Goal: Transaction & Acquisition: Purchase product/service

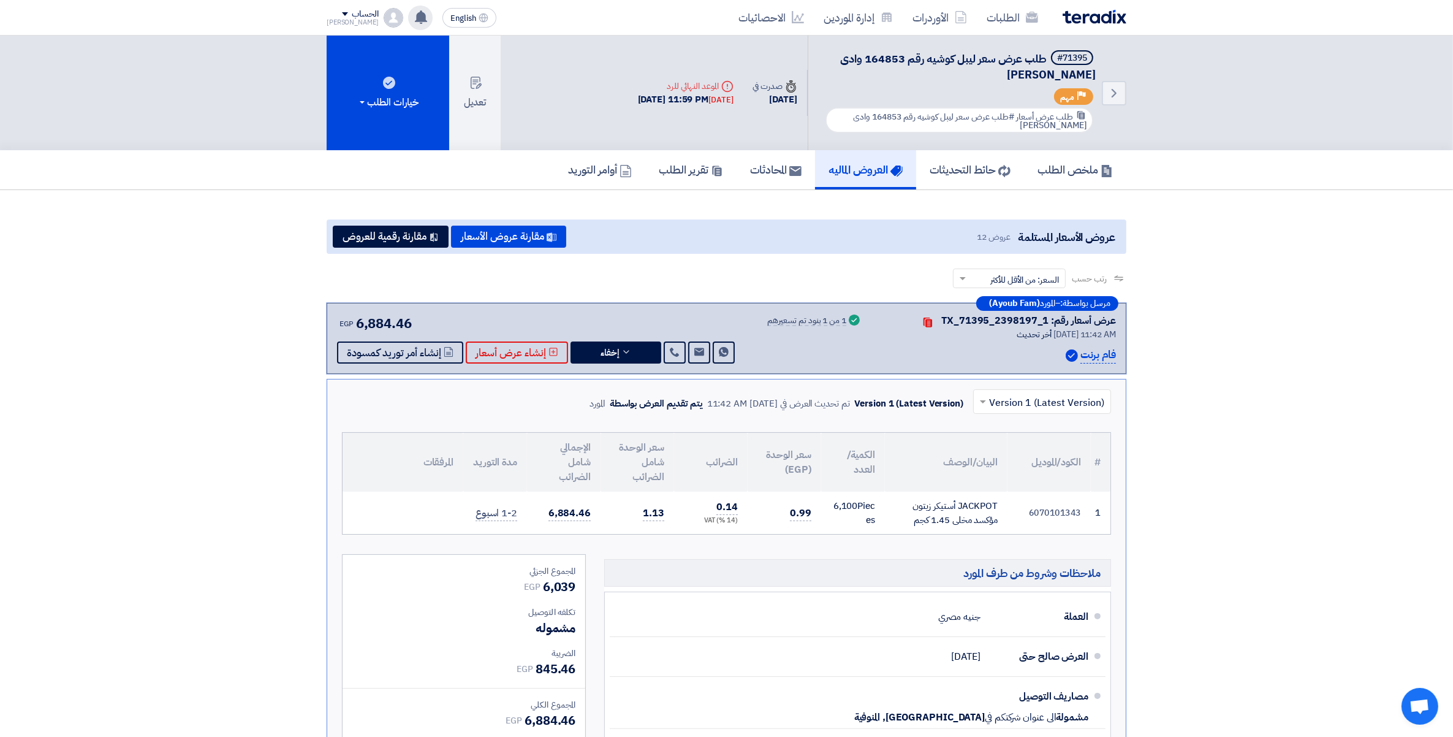
click at [408, 20] on div "لقد استلمت عرض سعر بقيمه "6606.3" لطلبك الخاص بشراء."طلب عرض سعر ليبل كوشيه رقم…" at bounding box center [420, 18] width 25 height 25
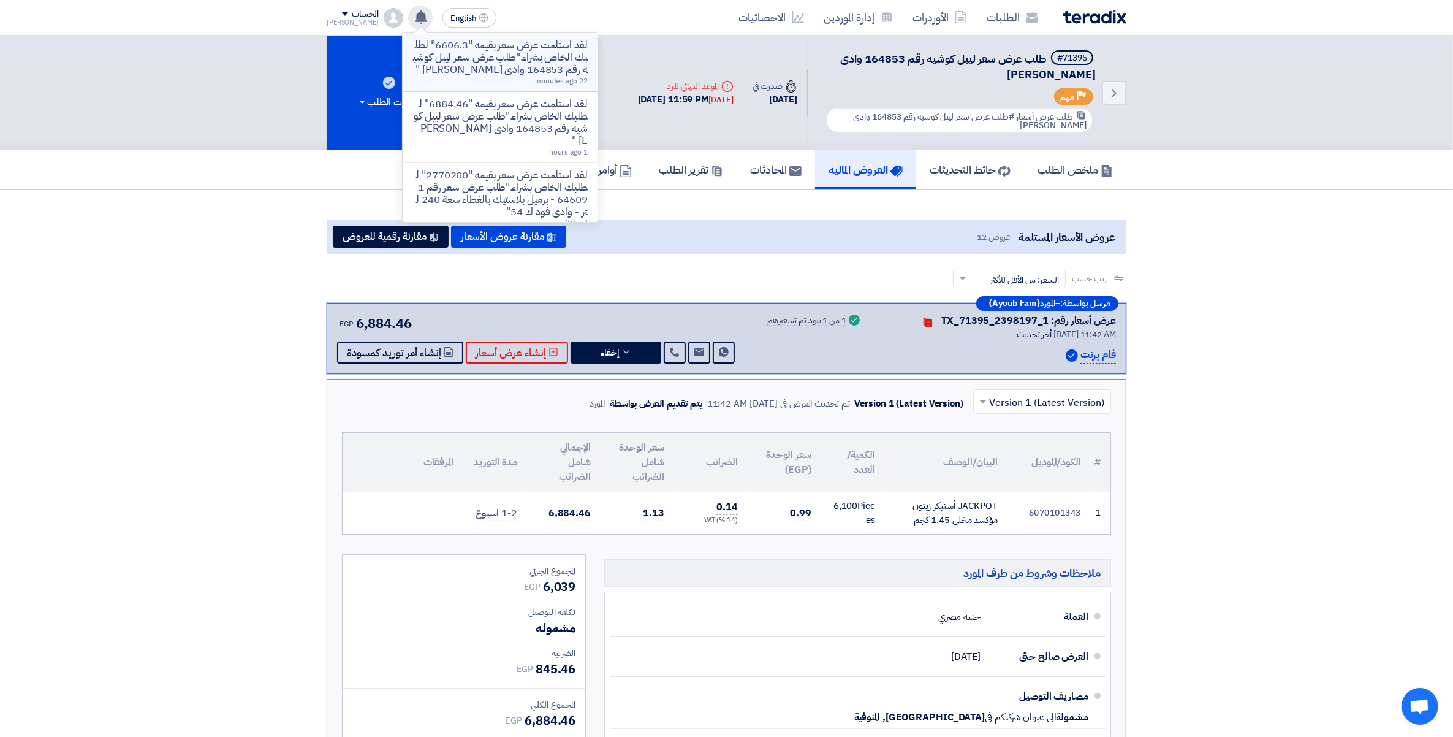
click at [501, 76] on p "لقد استلمت عرض سعر بقيمه "6606.3" لطلبك الخاص بشراء."طلب عرض سعر ليبل كوشيه رقم…" at bounding box center [499, 57] width 175 height 37
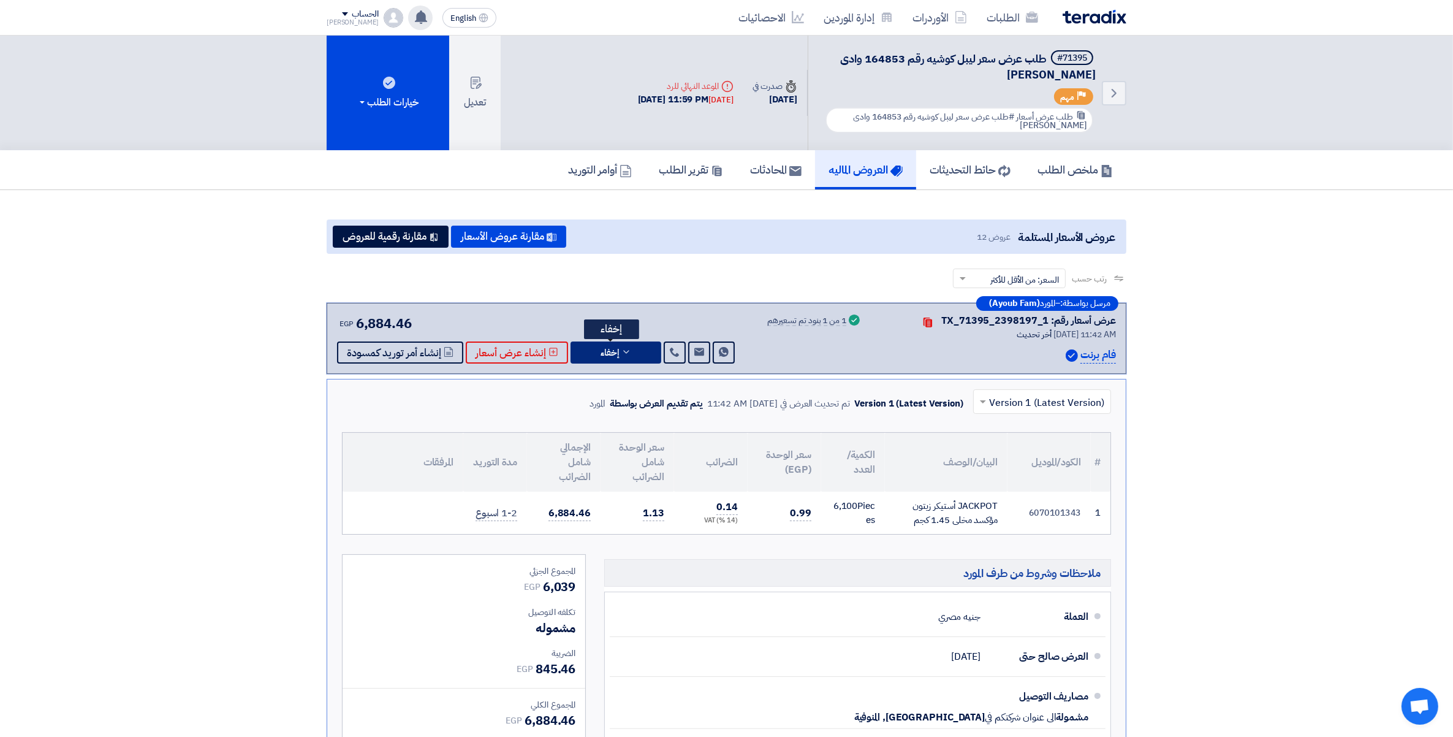
click at [630, 354] on button "إخفاء" at bounding box center [616, 352] width 91 height 22
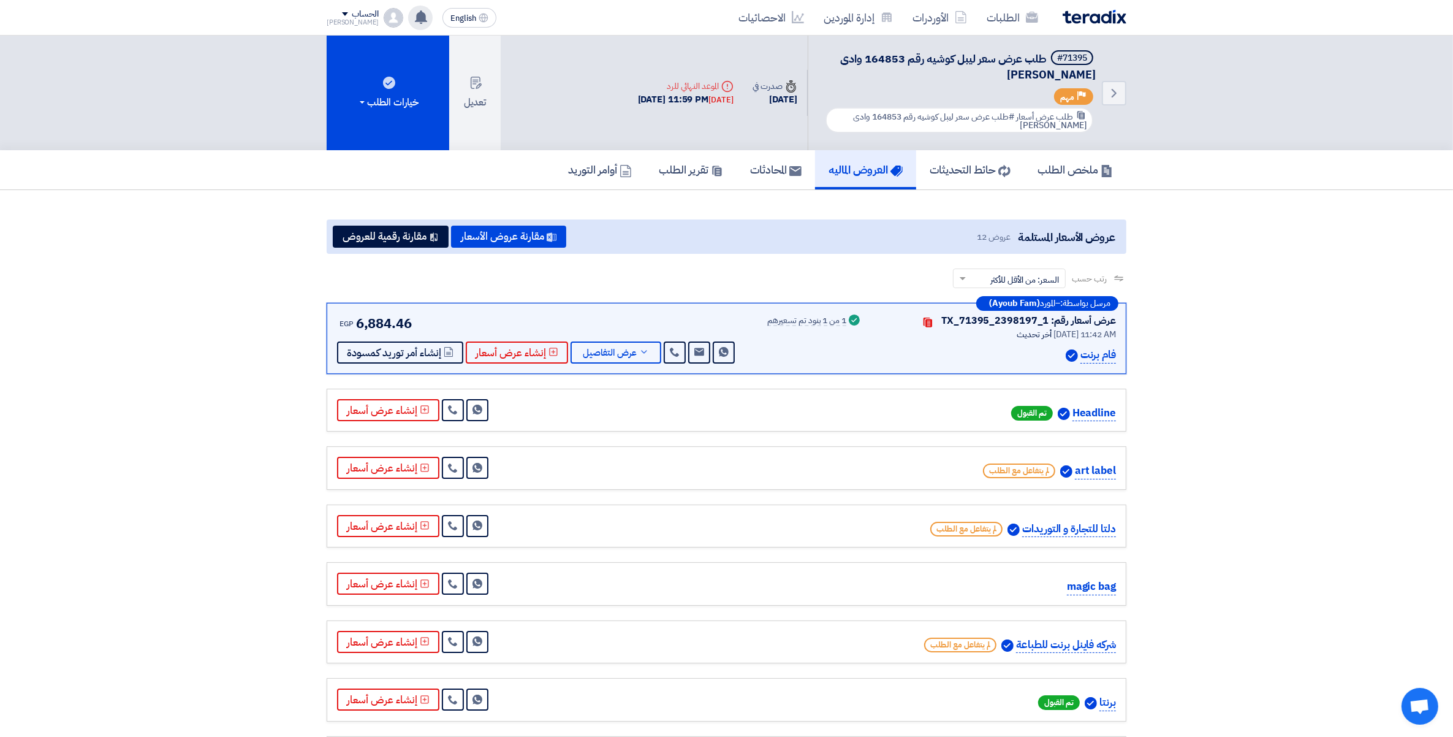
click at [342, 14] on span at bounding box center [345, 14] width 6 height 4
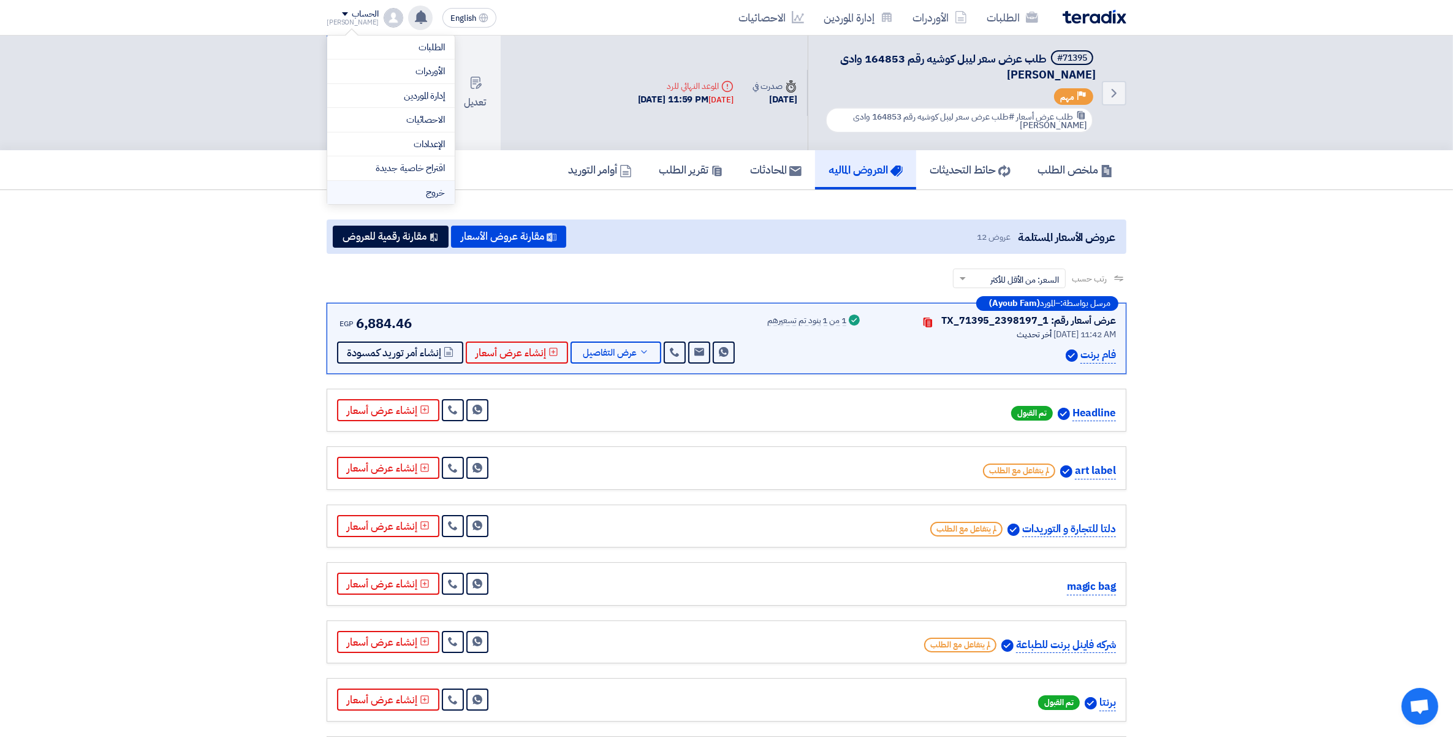
click at [429, 199] on li "خروج" at bounding box center [390, 193] width 127 height 24
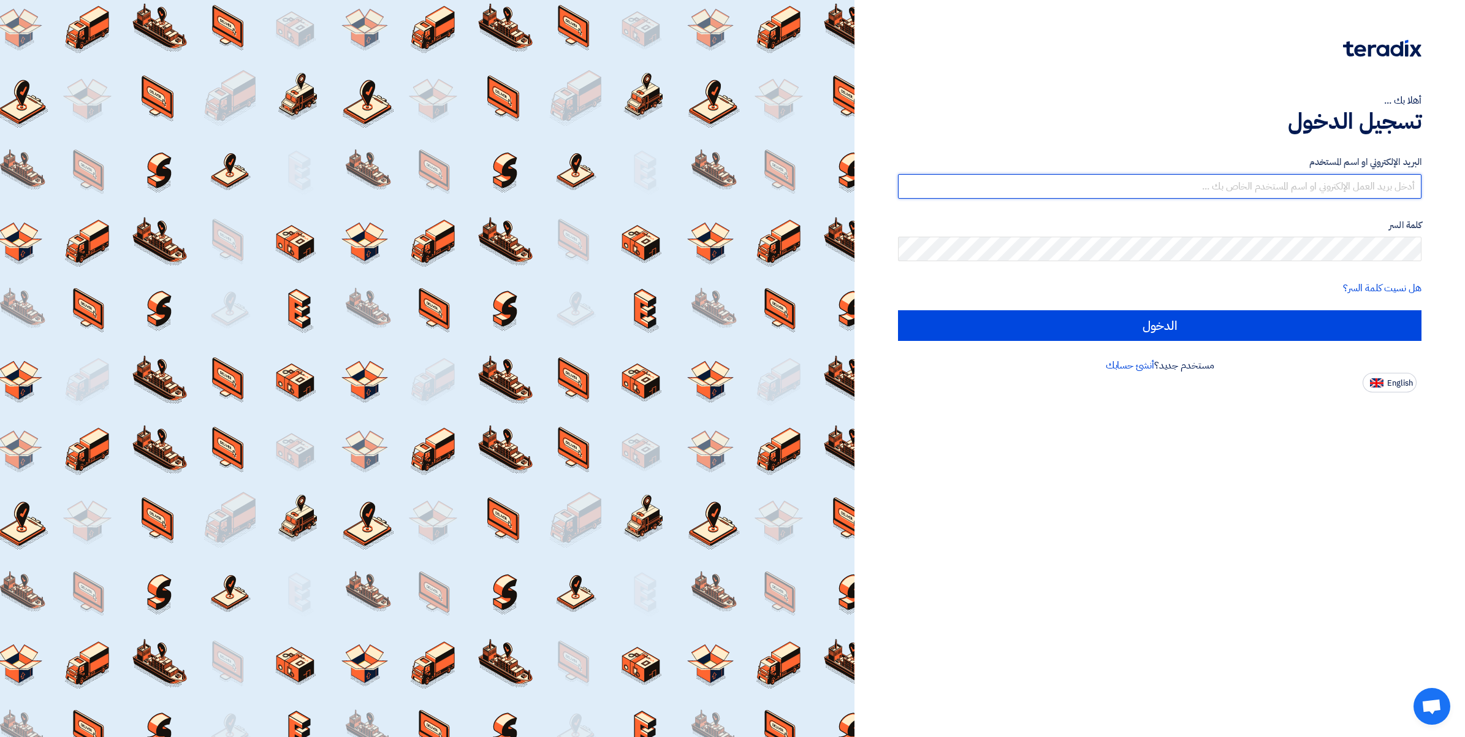
type input "[PERSON_NAME][EMAIL_ADDRESS][DOMAIN_NAME]"
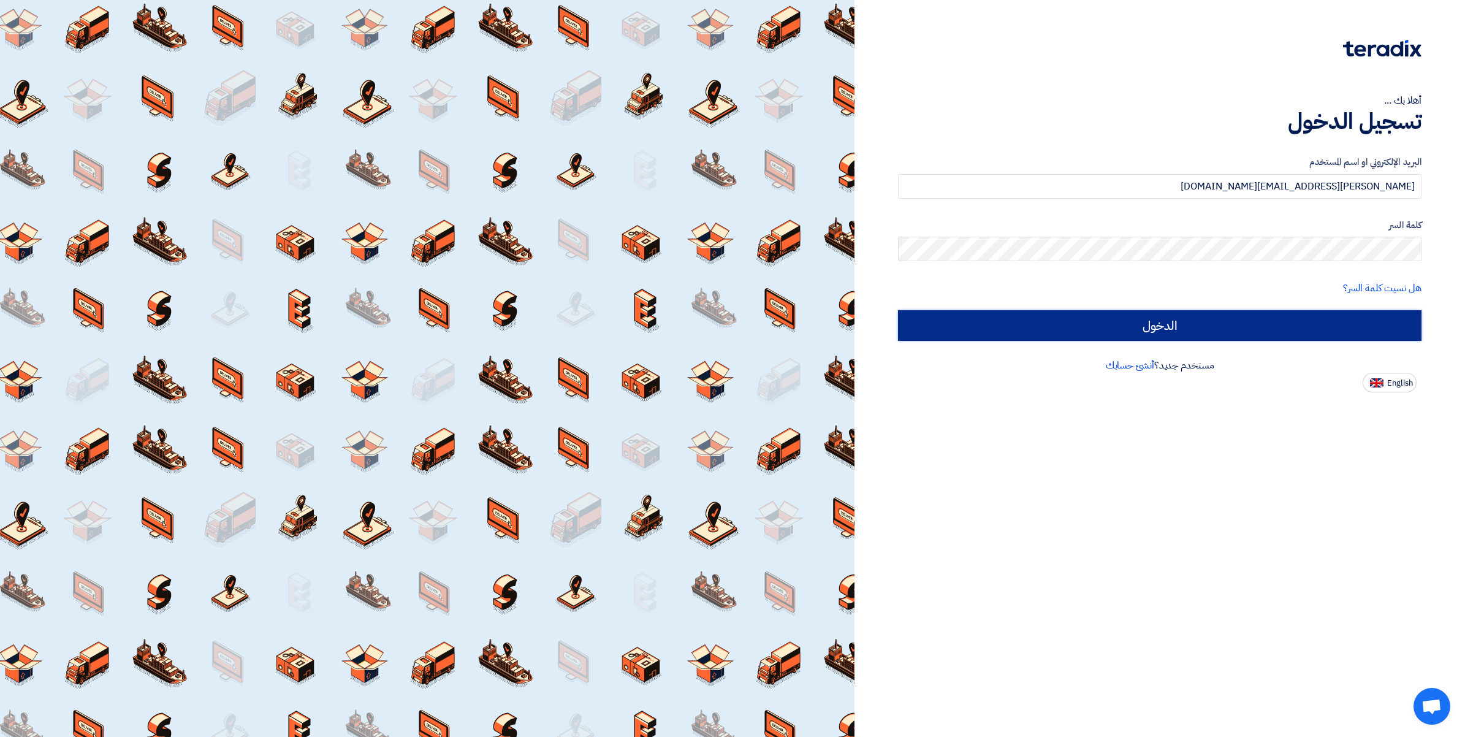
click at [1153, 333] on input "الدخول" at bounding box center [1159, 325] width 523 height 31
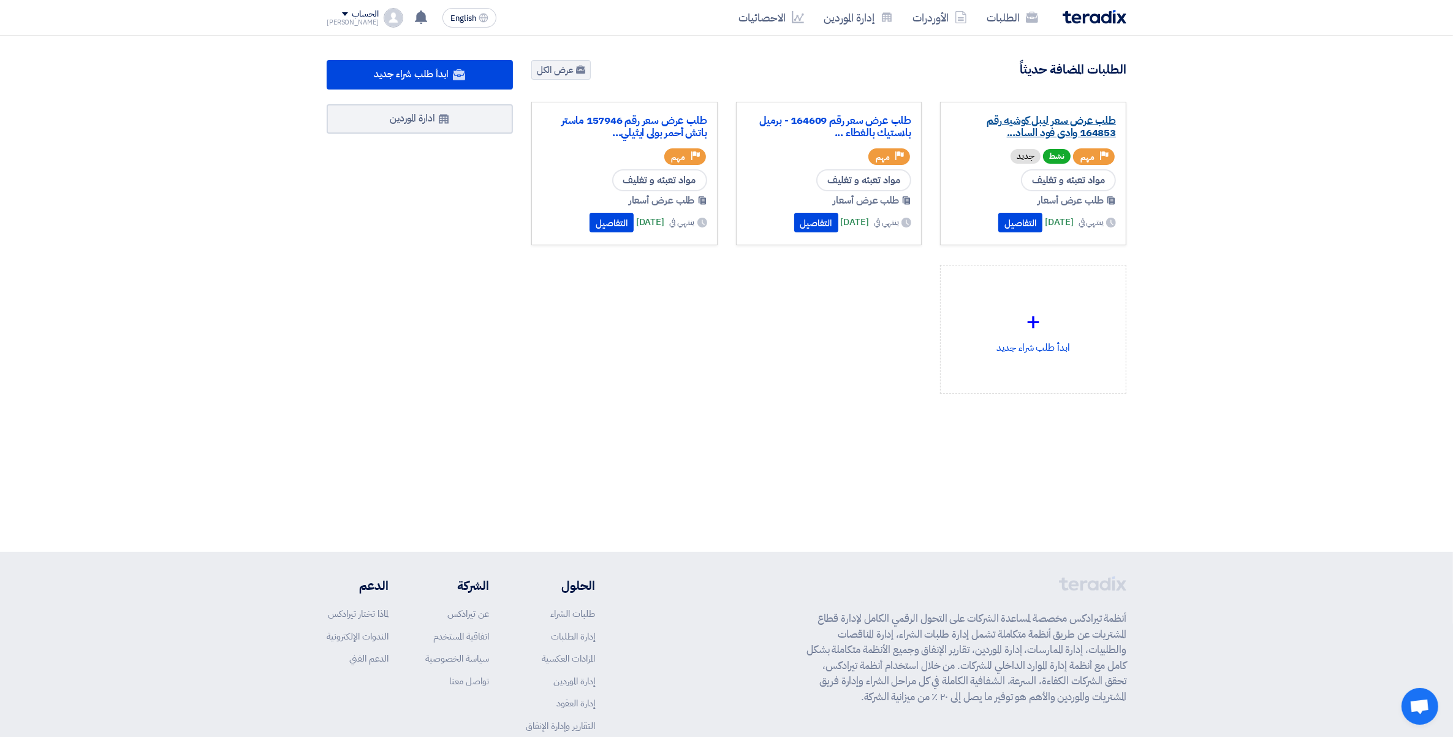
click at [1027, 126] on link "طلب عرض سعر ليبل كوشيه رقم 164853 وادى فود الساد..." at bounding box center [1033, 127] width 165 height 25
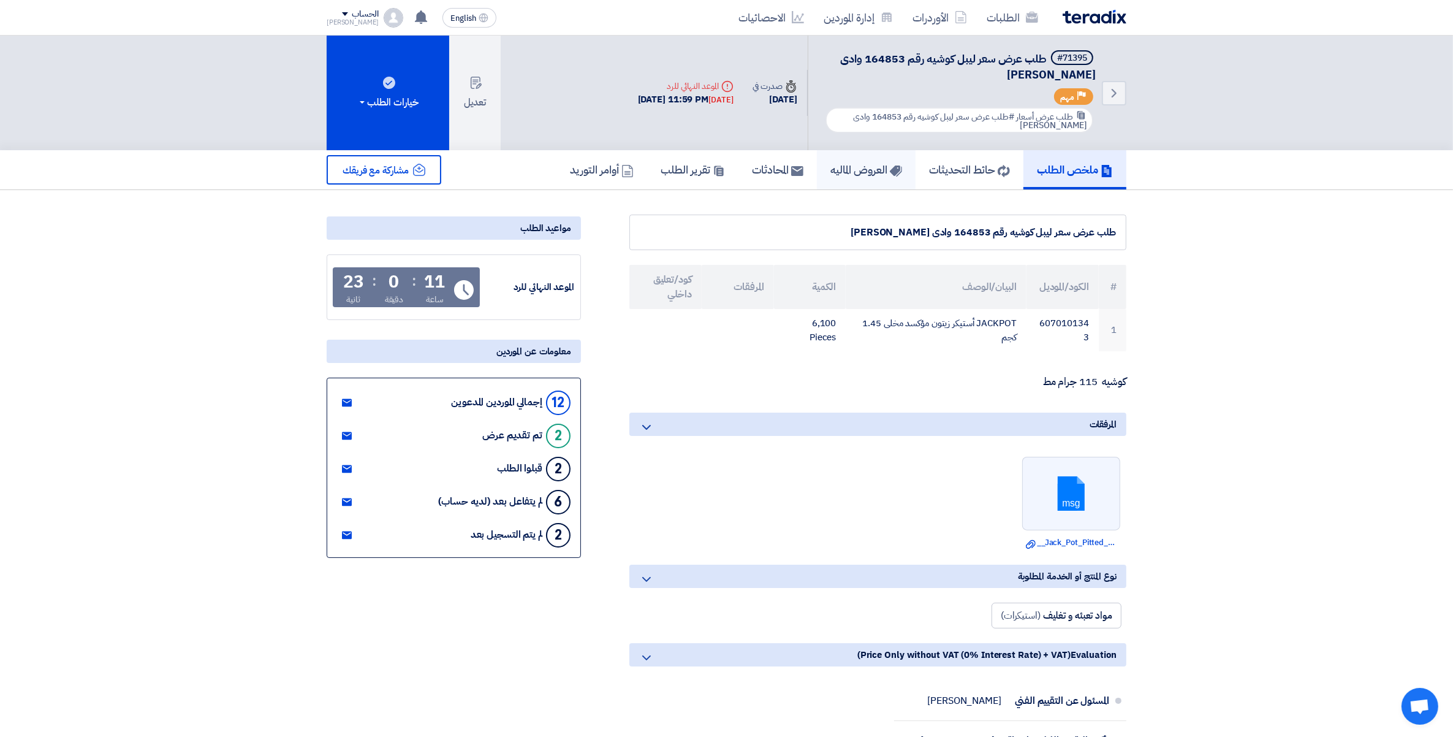
click at [830, 172] on h5 "العروض الماليه" at bounding box center [866, 169] width 72 height 14
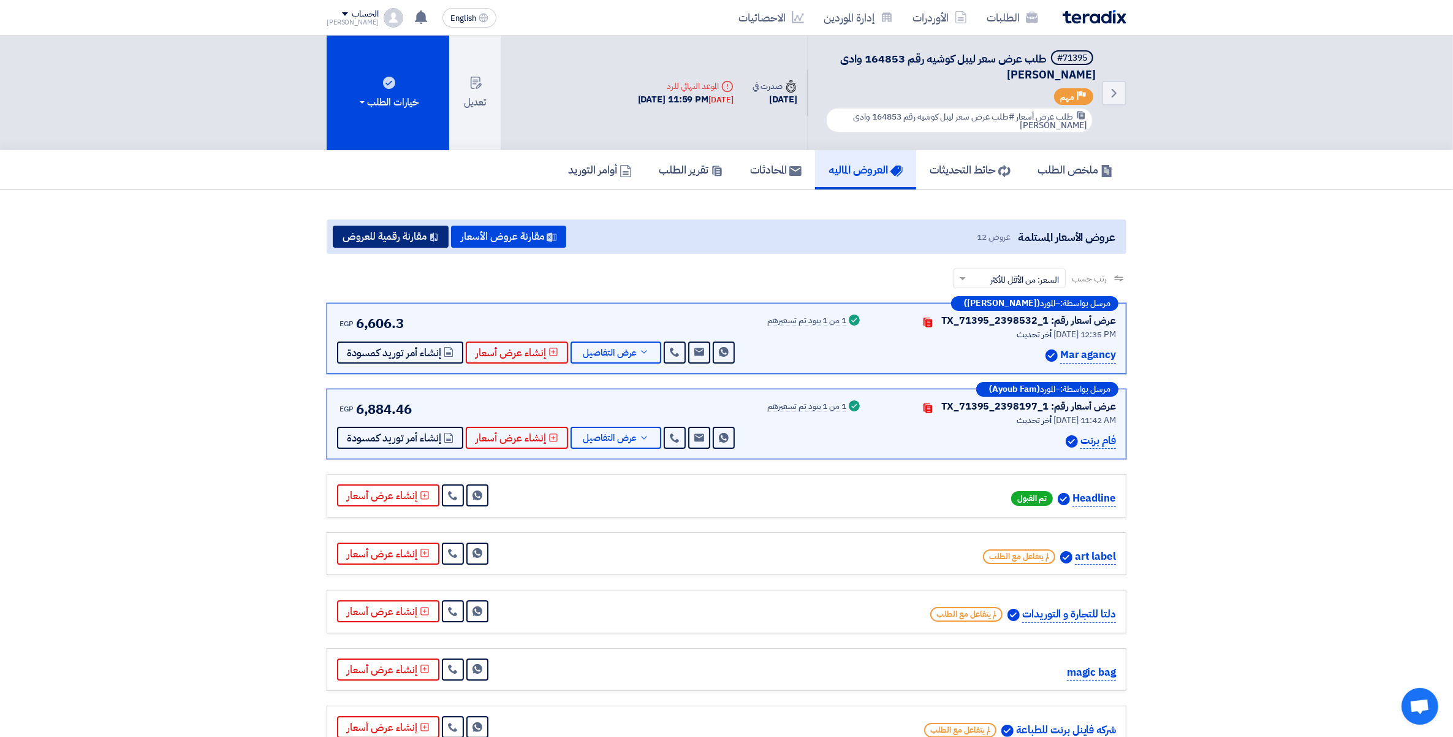
click at [385, 230] on button "مقارنة رقمية للعروض" at bounding box center [391, 237] width 116 height 22
click at [1196, 490] on section "عروض الأسعار المستلمة عروض 12 مقارنة عروض الأسعار مقارنة رقمية للعروض رتب حسب ر…" at bounding box center [726, 629] width 1453 height 878
click at [889, 60] on span "طلب عرض سعر ليبل كوشيه رقم 164853 وادى [PERSON_NAME]" at bounding box center [968, 66] width 256 height 32
copy span "164853"
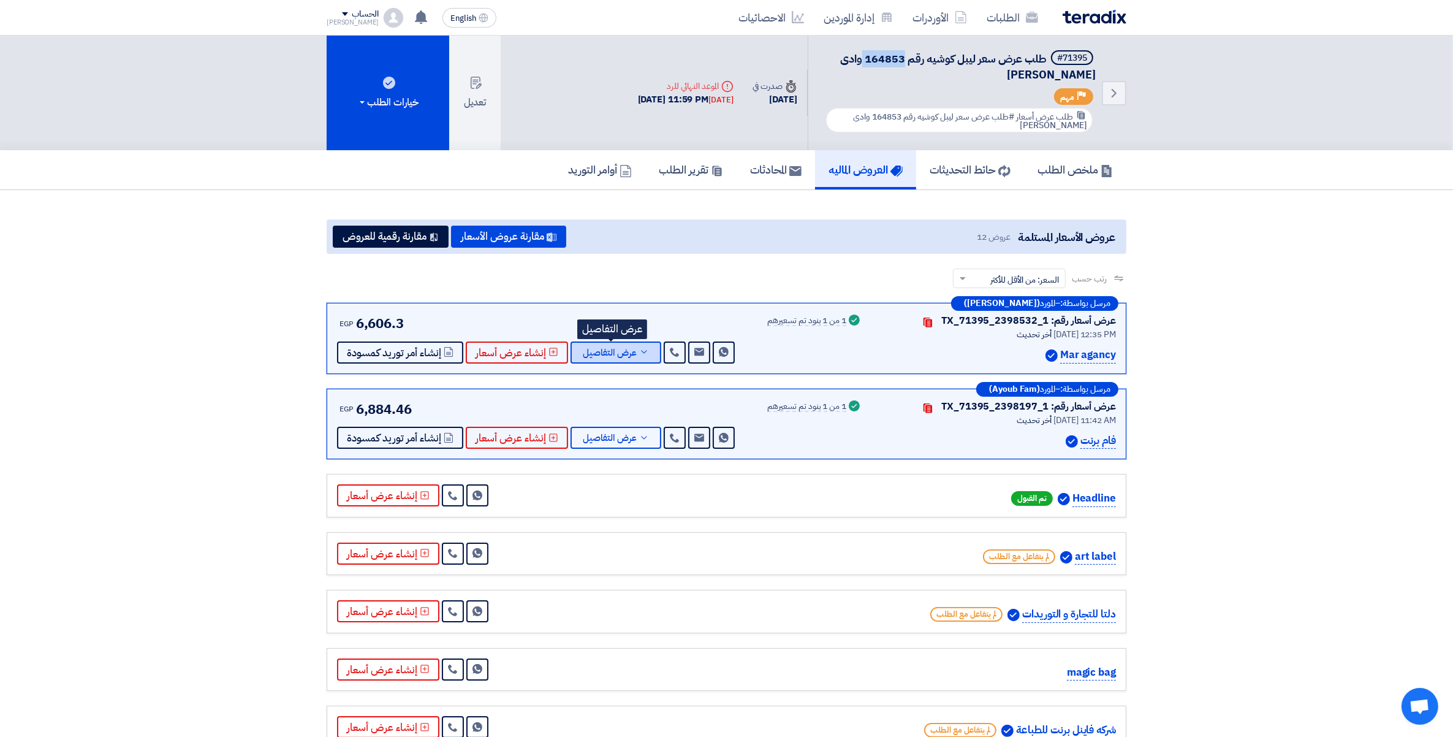
click at [648, 350] on button "عرض التفاصيل" at bounding box center [616, 352] width 91 height 22
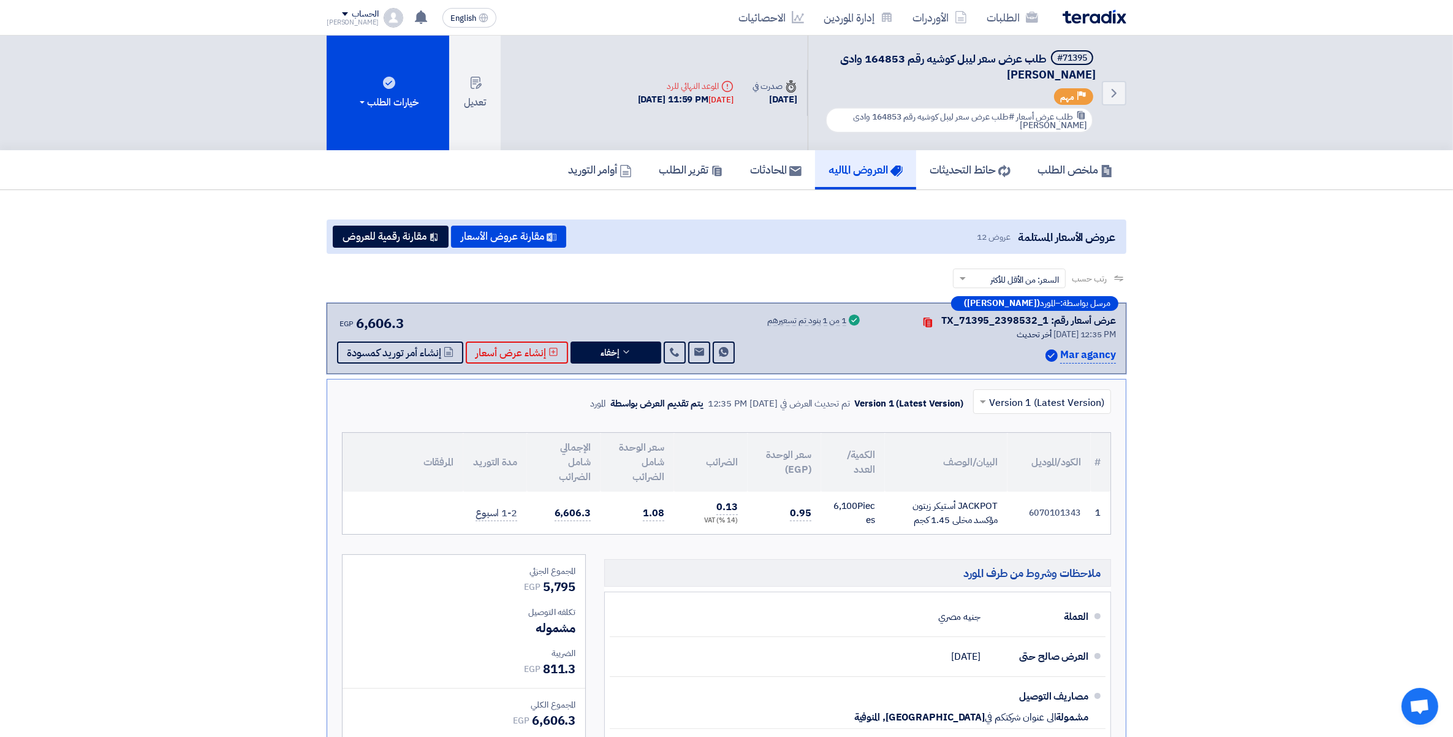
click at [1061, 504] on td "6070101343" at bounding box center [1049, 513] width 83 height 42
drag, startPoint x: 1063, startPoint y: 503, endPoint x: 1052, endPoint y: 510, distance: 13.3
copy td "6070101343"
click at [874, 58] on span "طلب عرض سعر ليبل كوشيه رقم 164853 وادى [PERSON_NAME]" at bounding box center [968, 66] width 256 height 32
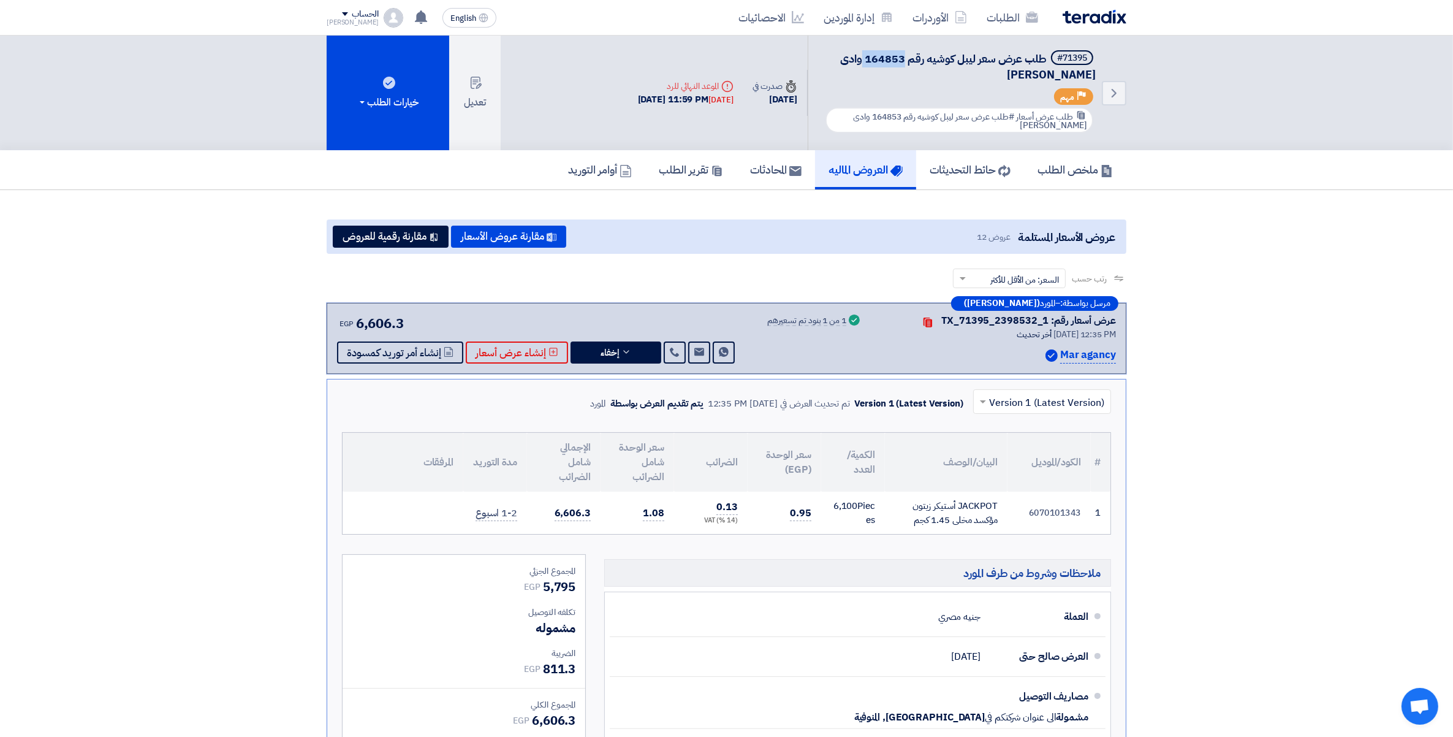
click at [874, 58] on span "طلب عرض سعر ليبل كوشيه رقم 164853 وادى [PERSON_NAME]" at bounding box center [968, 66] width 256 height 32
copy span "164853"
click at [504, 235] on button "مقارنة عروض الأسعار" at bounding box center [508, 237] width 115 height 22
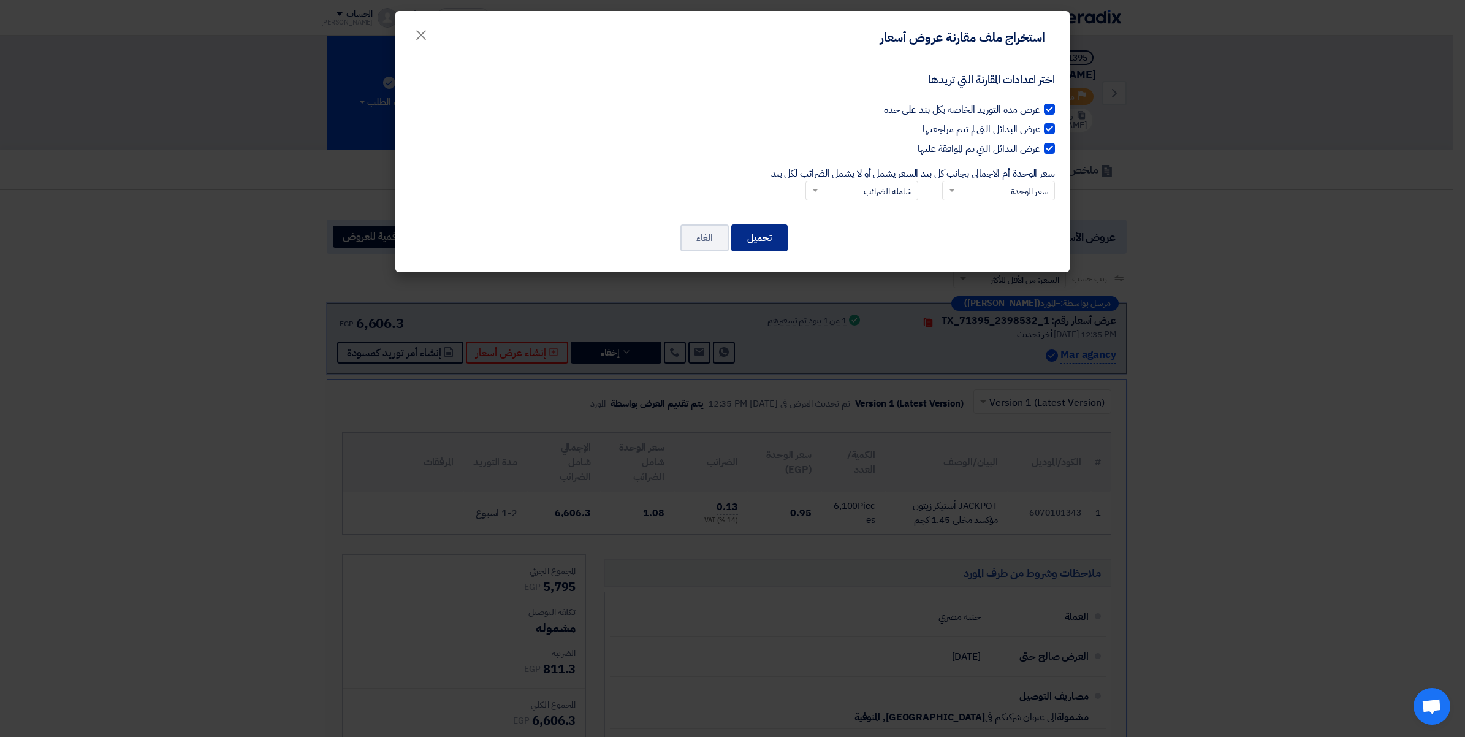
click at [748, 233] on button "تحميل" at bounding box center [759, 237] width 56 height 27
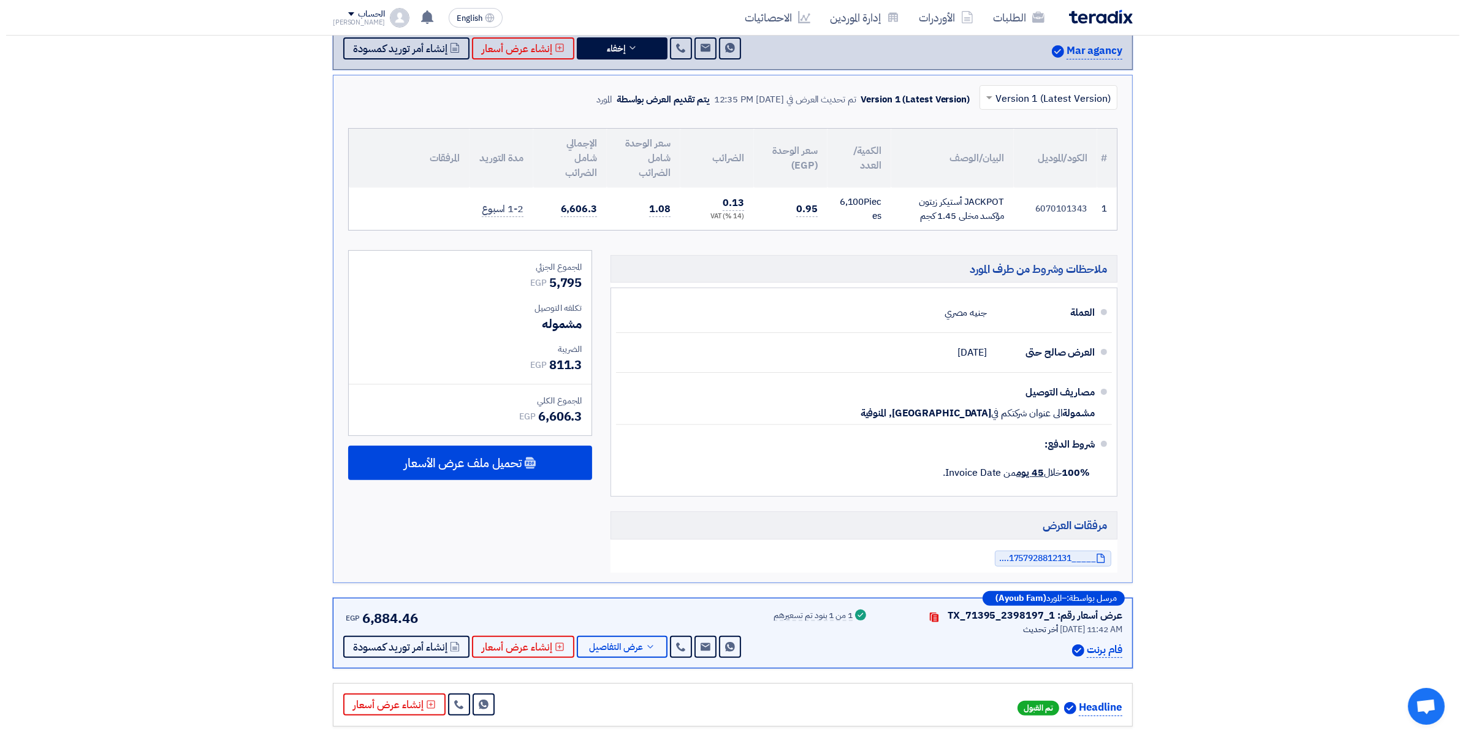
scroll to position [230, 0]
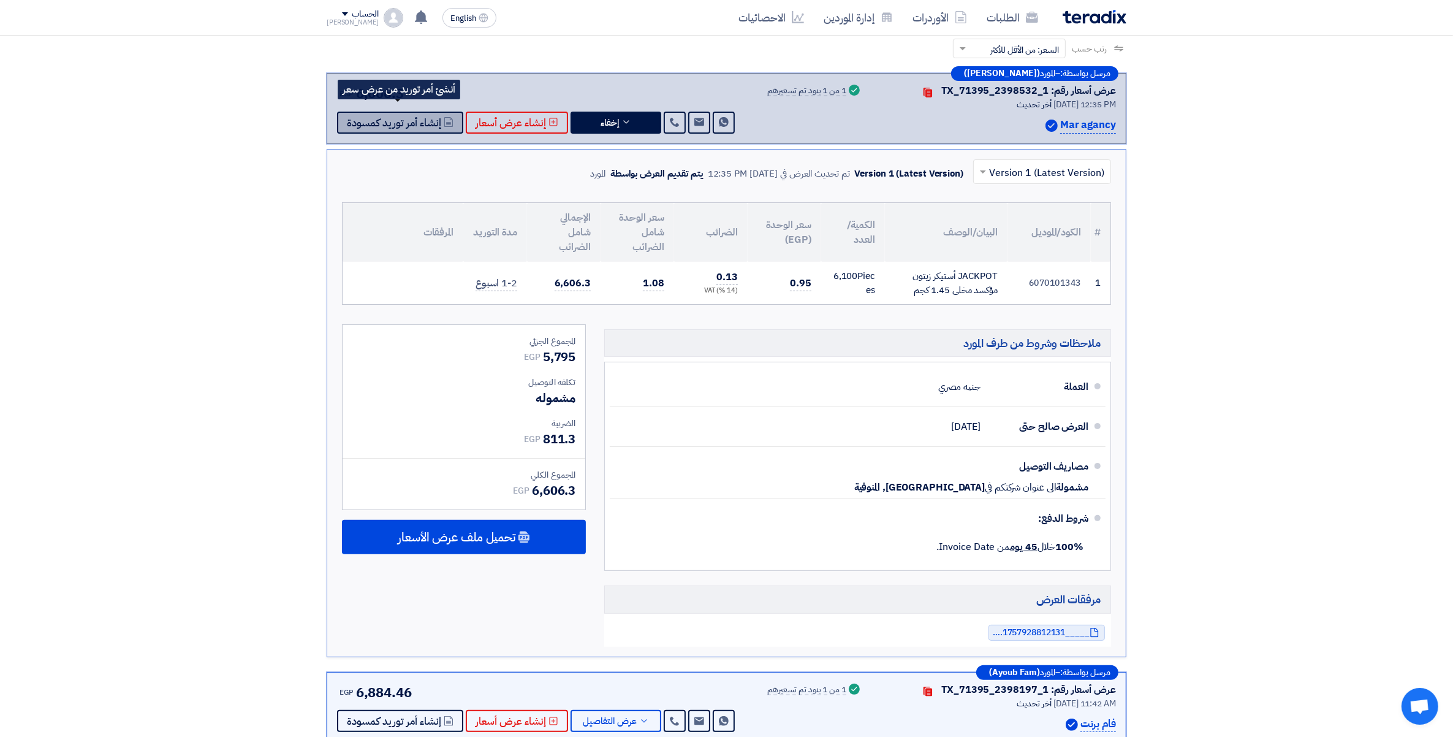
click at [383, 123] on span "إنشاء أمر توريد كمسودة" at bounding box center [394, 122] width 94 height 9
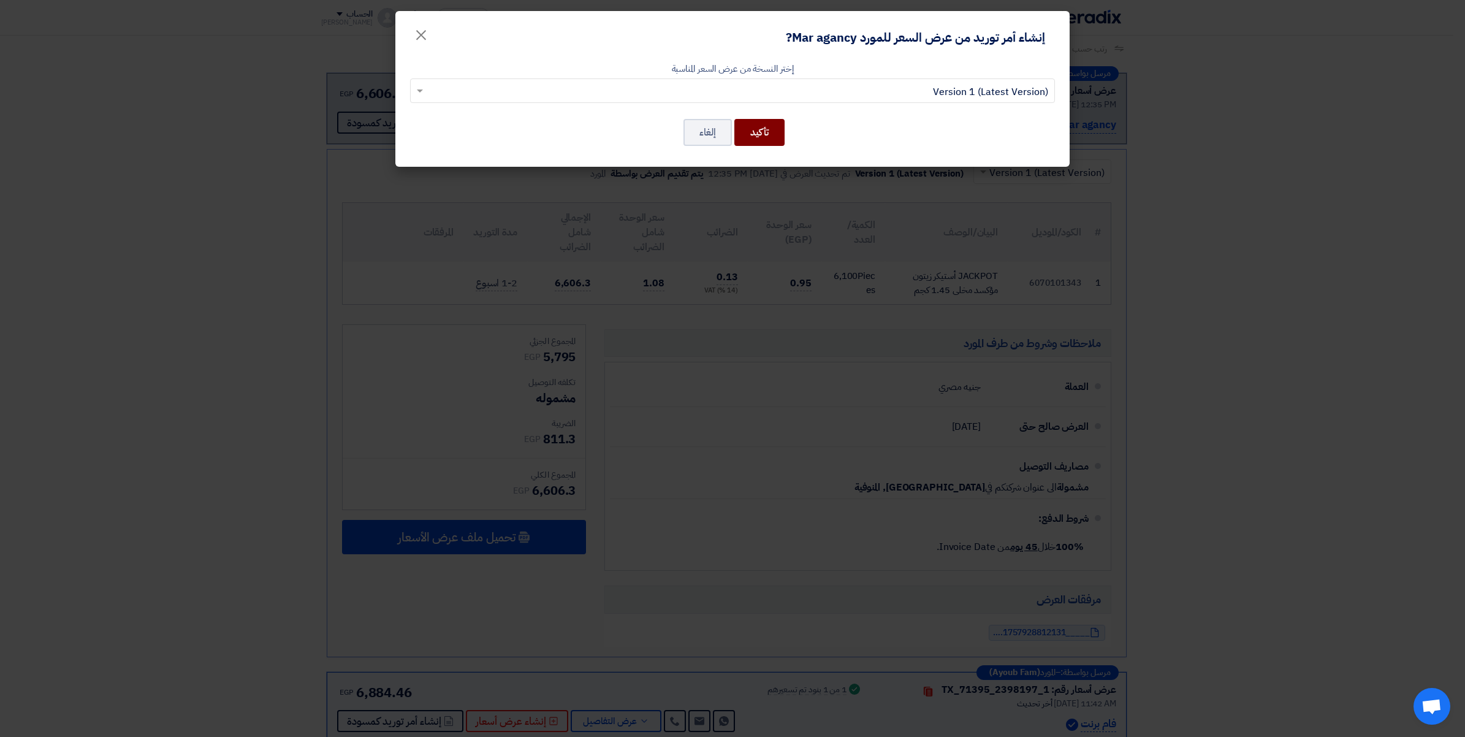
click at [757, 133] on button "تأكيد" at bounding box center [759, 132] width 50 height 27
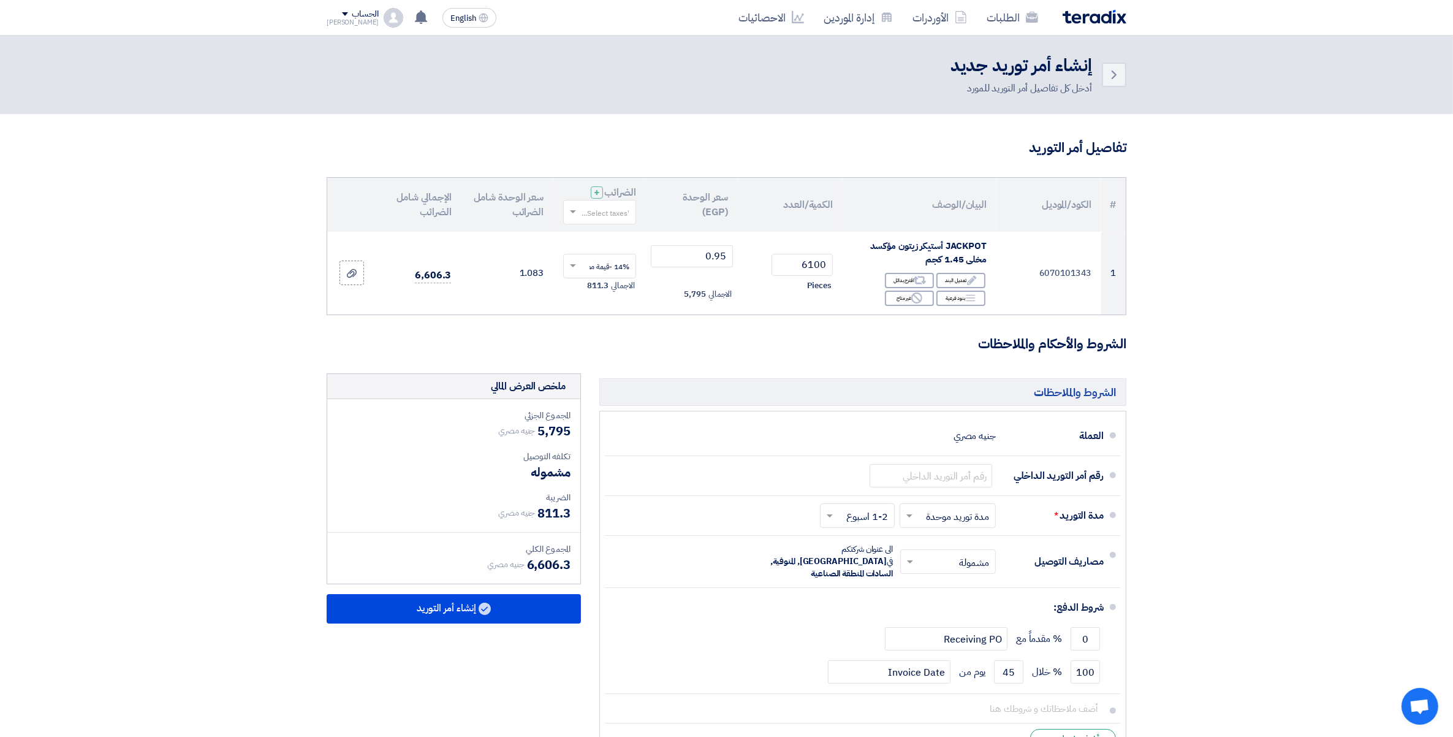
click at [620, 216] on input "text" at bounding box center [606, 213] width 48 height 20
click at [623, 237] on span "14% -قيمة مضافة" at bounding box center [601, 234] width 56 height 11
click at [944, 479] on input "text" at bounding box center [931, 475] width 123 height 23
paste input "164853/3"
type input "164853/3"
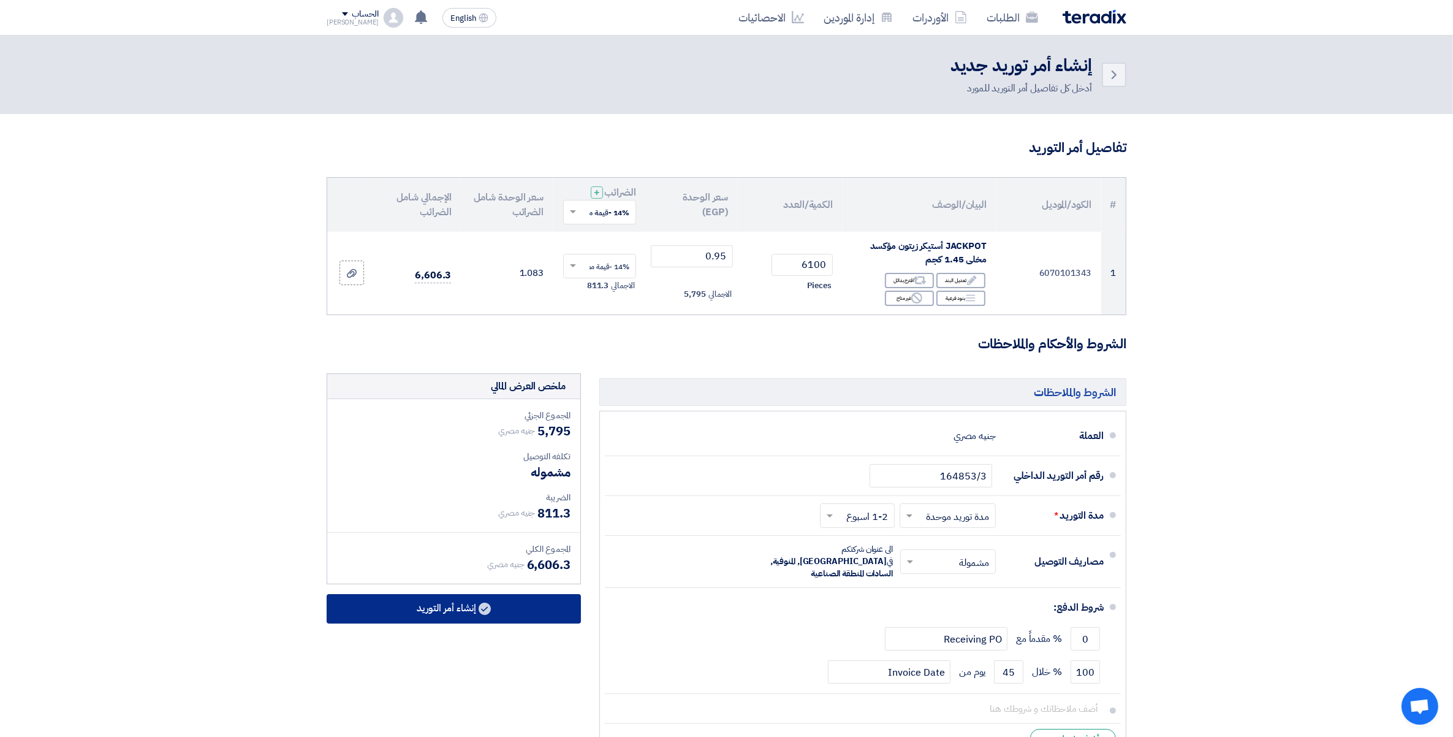
click at [460, 610] on button "إنشاء أمر التوريد" at bounding box center [454, 608] width 254 height 29
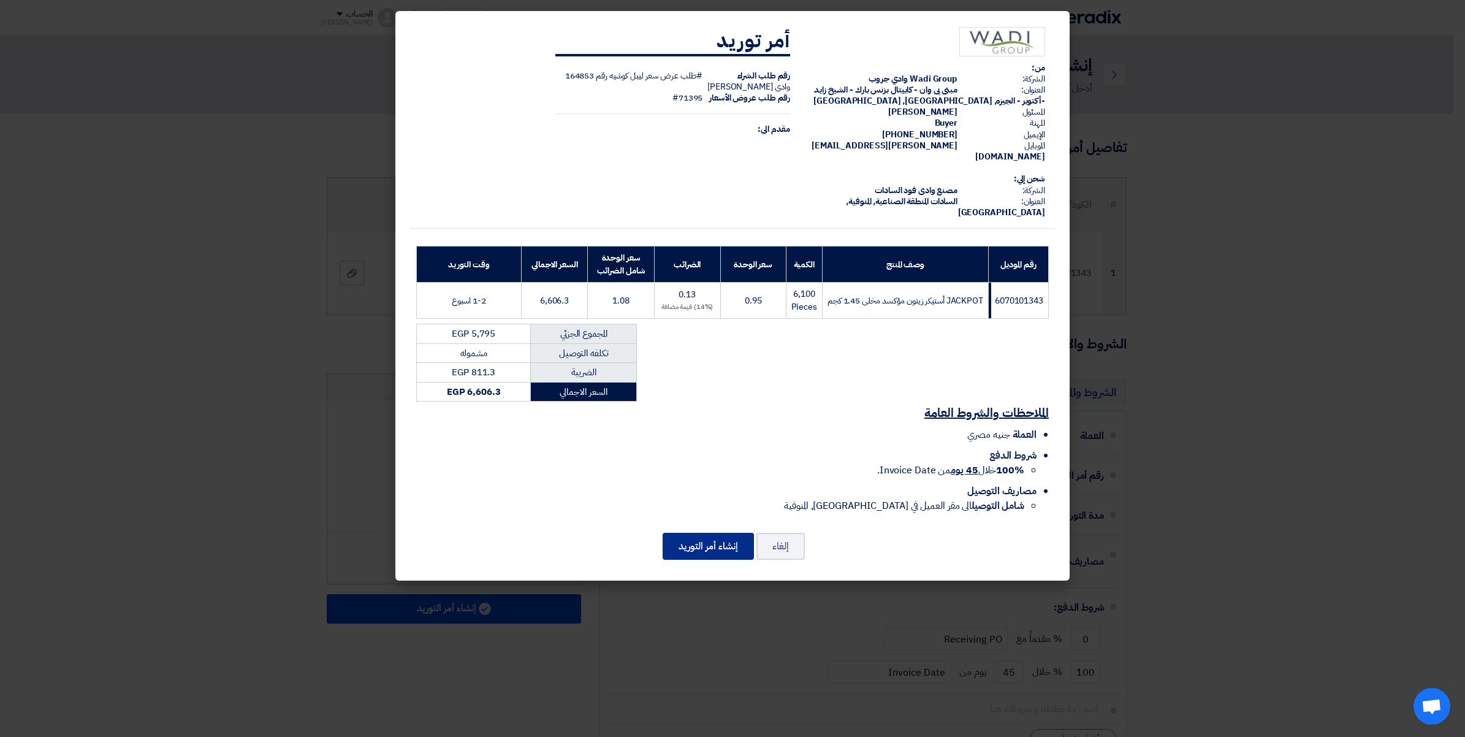
click at [710, 533] on button "إنشاء أمر التوريد" at bounding box center [708, 546] width 91 height 27
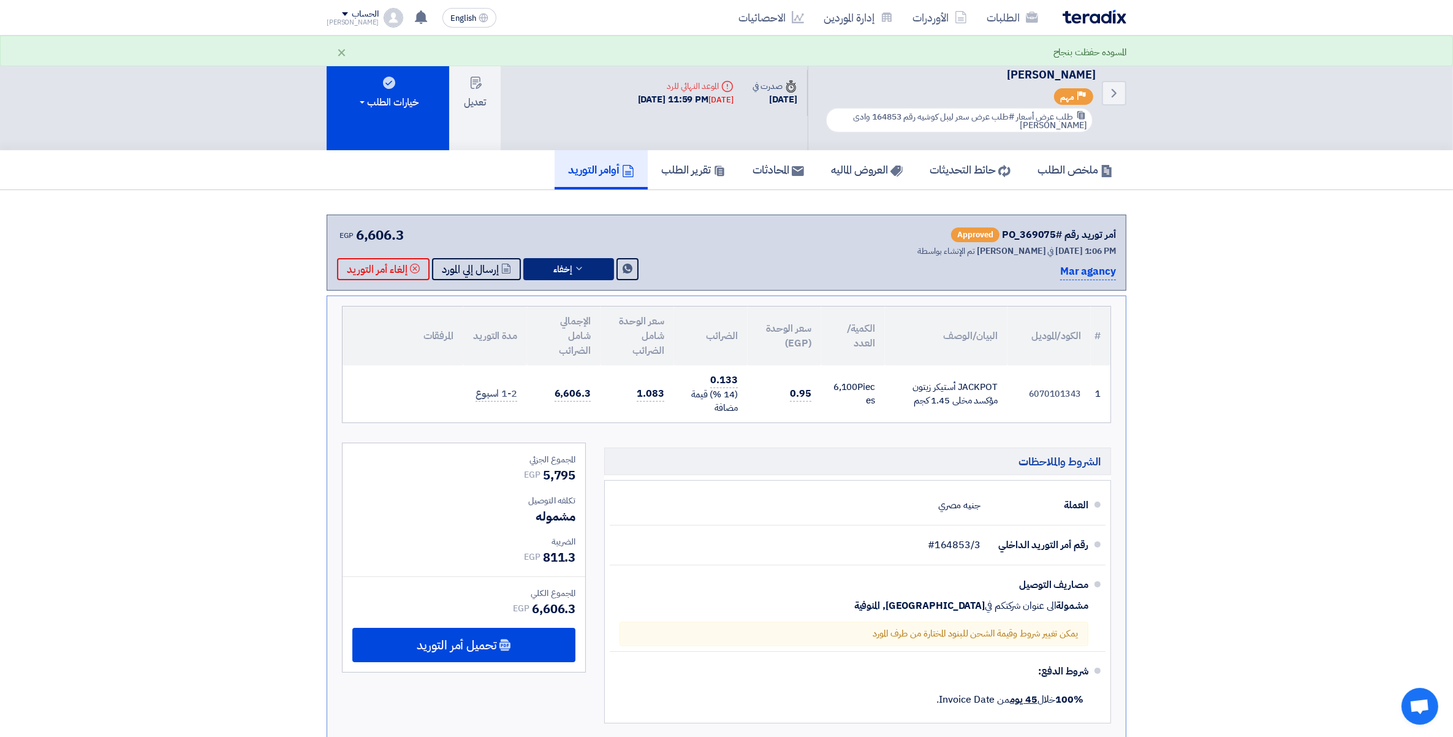
click at [580, 268] on icon at bounding box center [579, 269] width 10 height 10
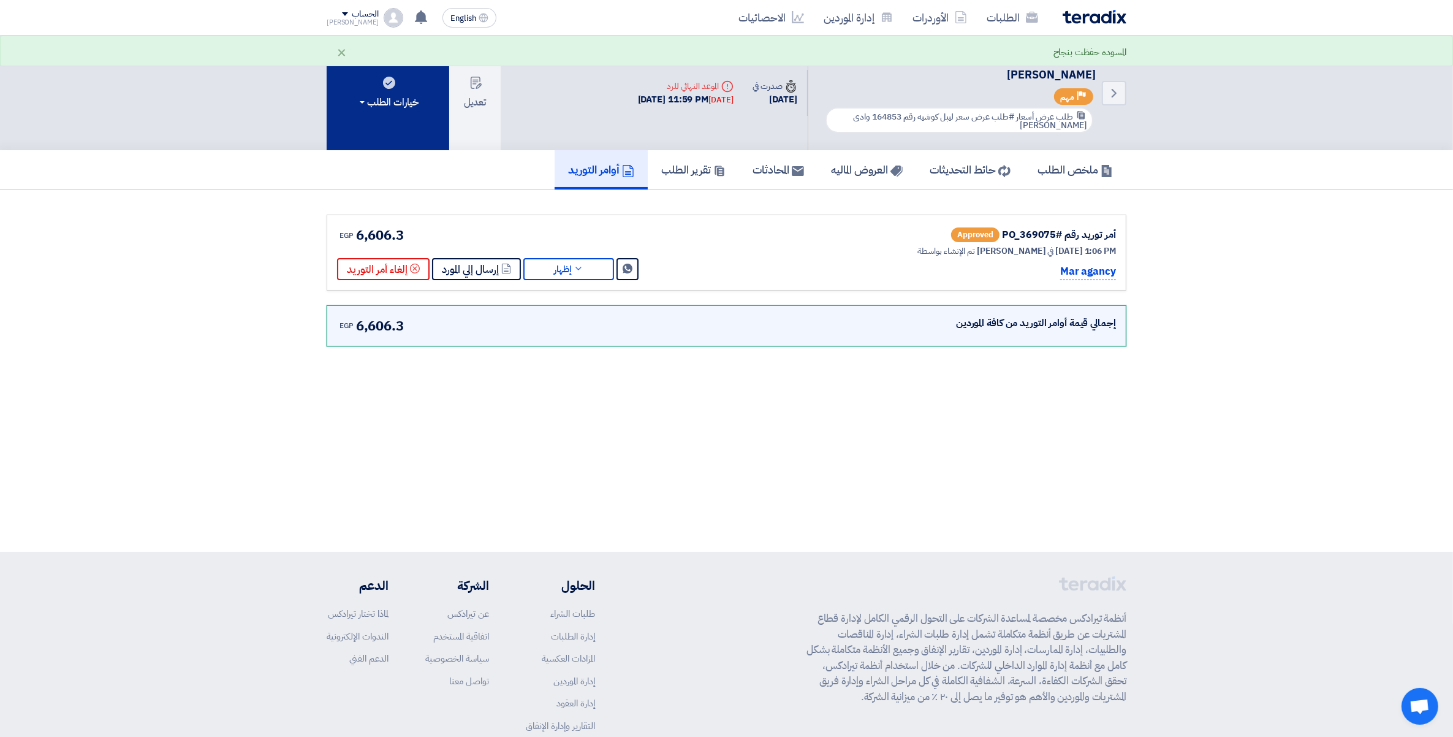
click at [378, 99] on div "خيارات الطلب" at bounding box center [387, 102] width 61 height 15
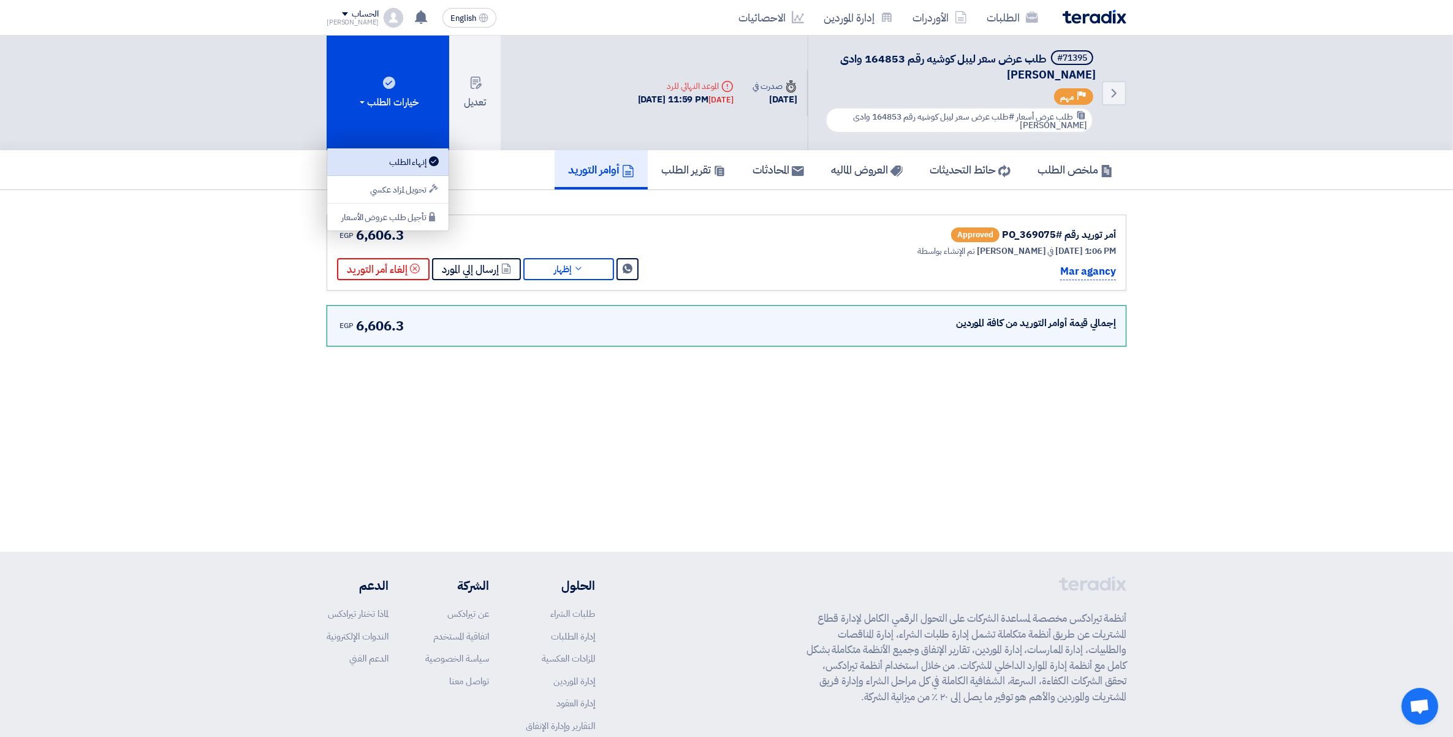
click at [397, 162] on div "إنهاء الطلب" at bounding box center [388, 161] width 107 height 15
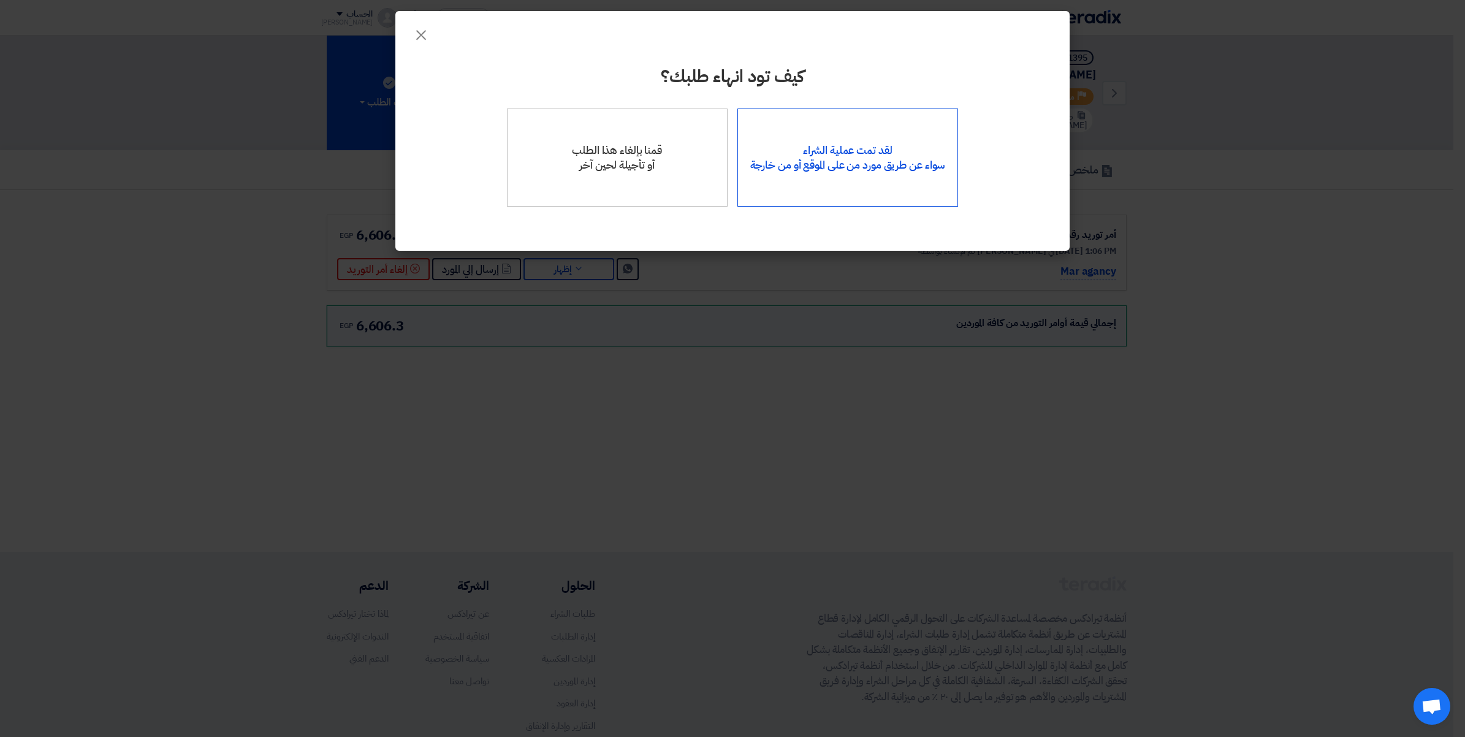
click at [883, 145] on div "لقد تمت عملية الشراء سواء عن طريق مورد من على الموقع أو من خارجة" at bounding box center [847, 157] width 221 height 98
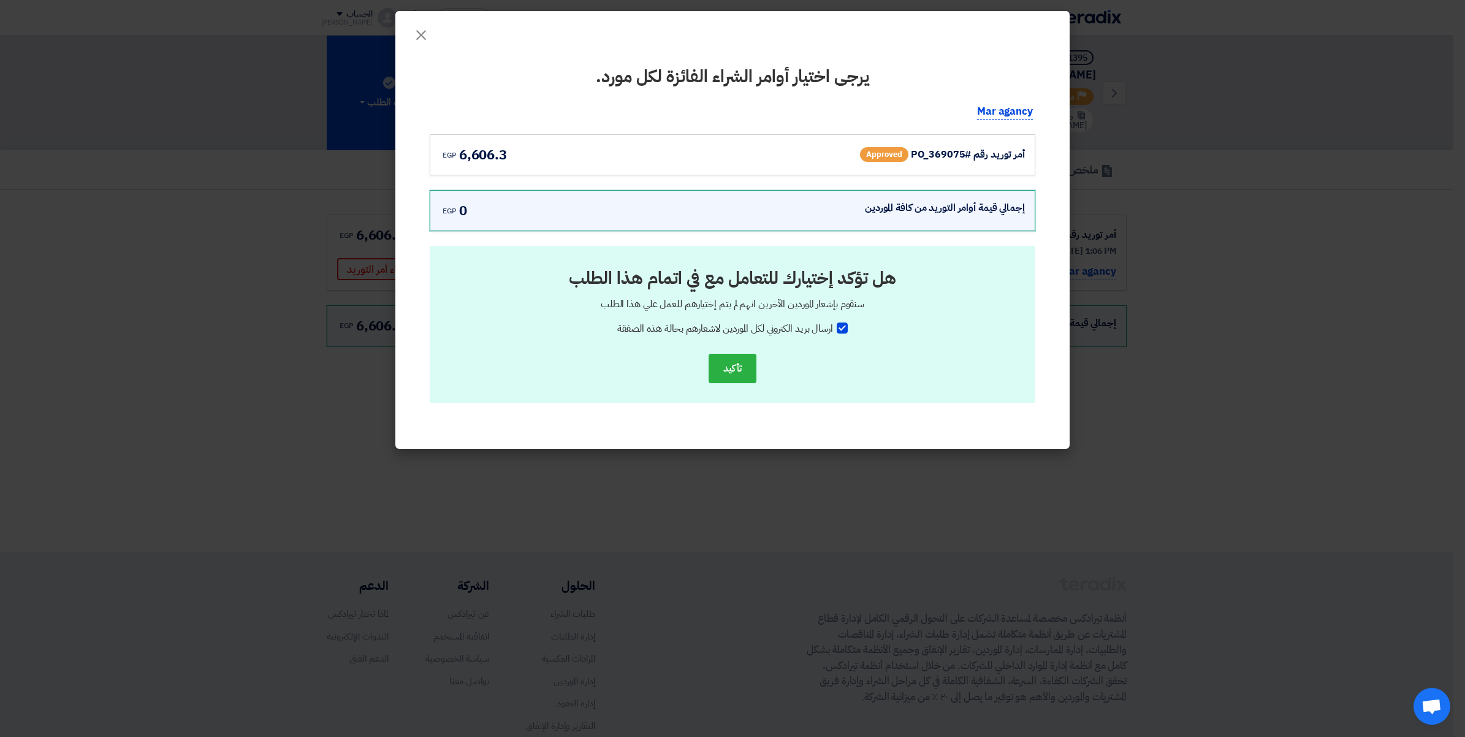
click at [846, 324] on div at bounding box center [842, 327] width 11 height 11
click at [833, 324] on input "ارسال بريد الكتروني لكل الموردين لاشعارهم بحالة هذه الصفقة" at bounding box center [829, 325] width 8 height 8
checkbox input "false"
click at [960, 154] on div "أمر توريد رقم #PO_369075" at bounding box center [968, 154] width 114 height 15
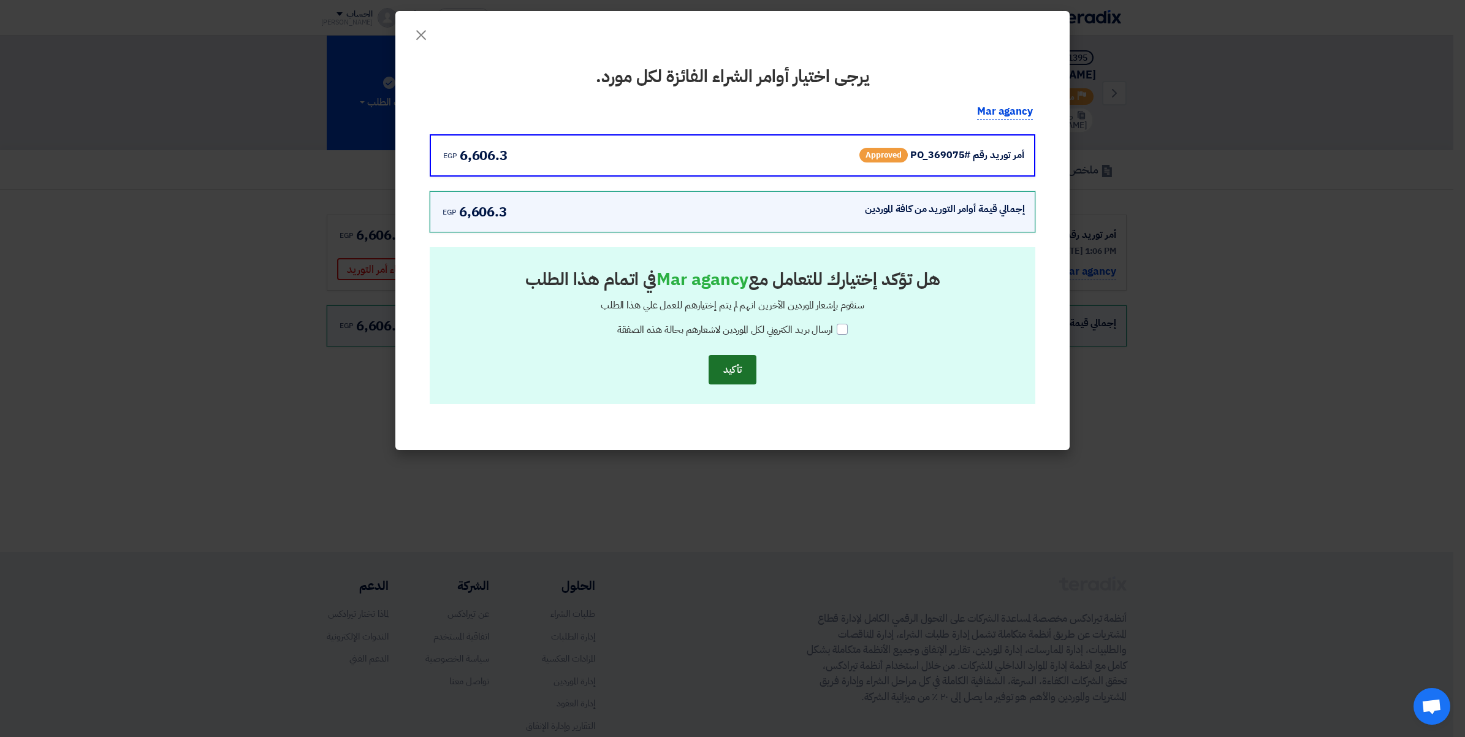
click at [718, 374] on button "تأكيد" at bounding box center [732, 369] width 48 height 29
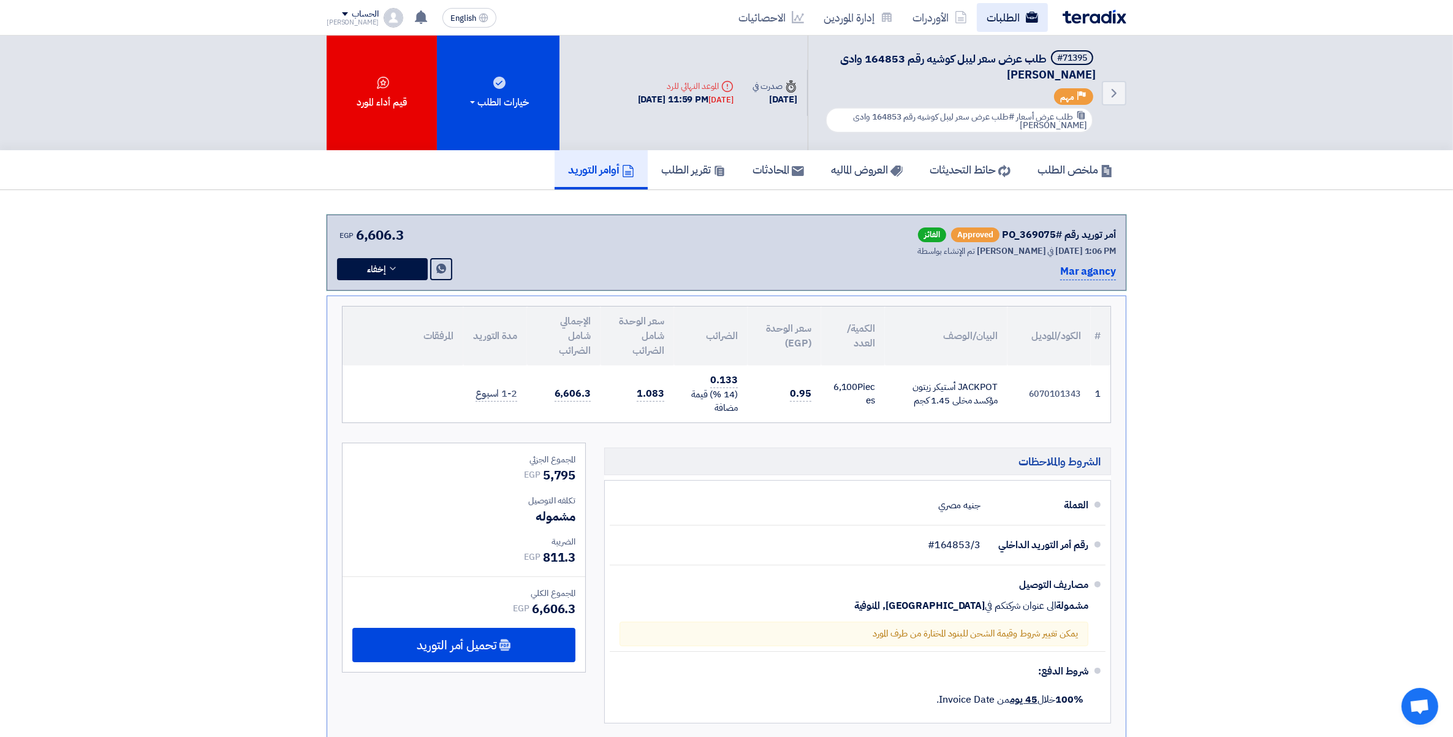
click at [1018, 20] on link "الطلبات" at bounding box center [1012, 17] width 71 height 29
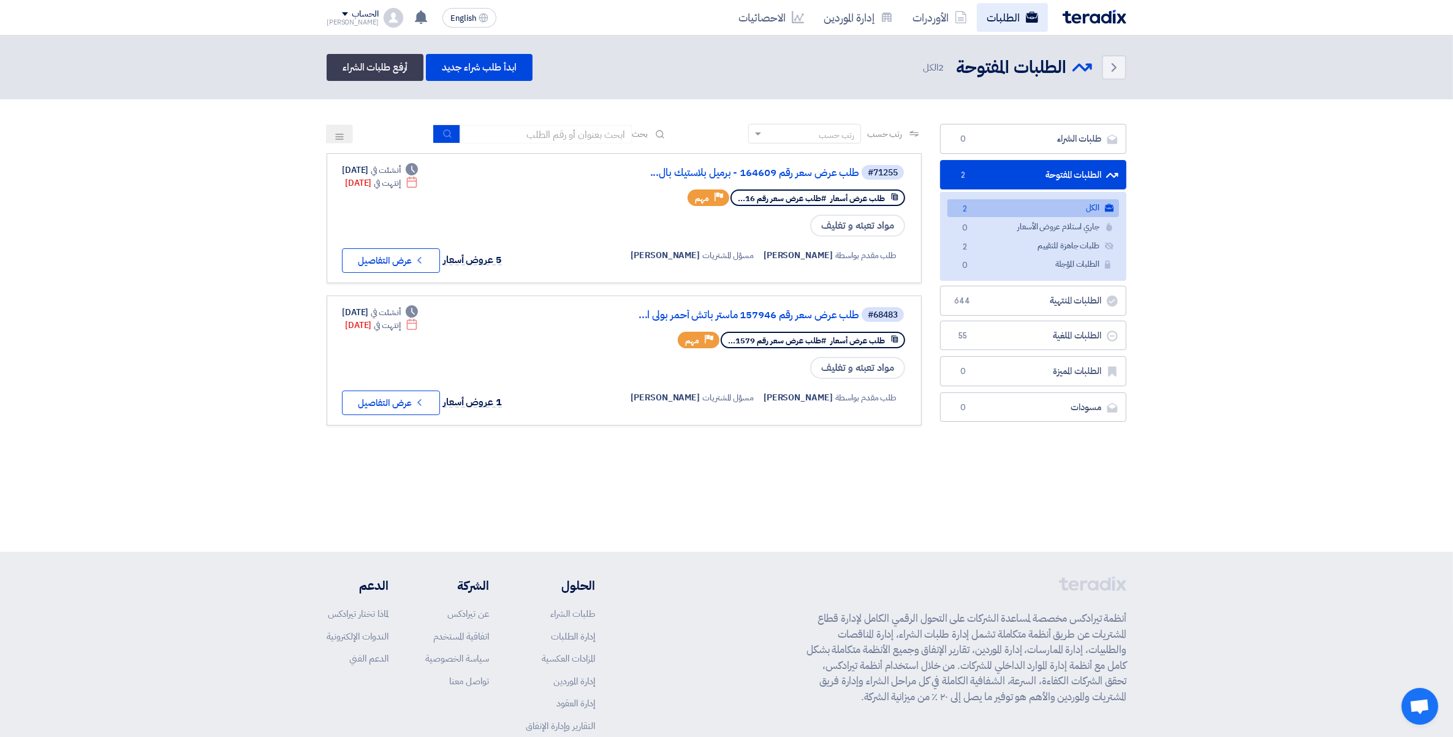
click at [994, 20] on link "الطلبات" at bounding box center [1012, 17] width 71 height 29
click at [1004, 13] on link "الطلبات" at bounding box center [1012, 17] width 71 height 29
